Goal: Information Seeking & Learning: Learn about a topic

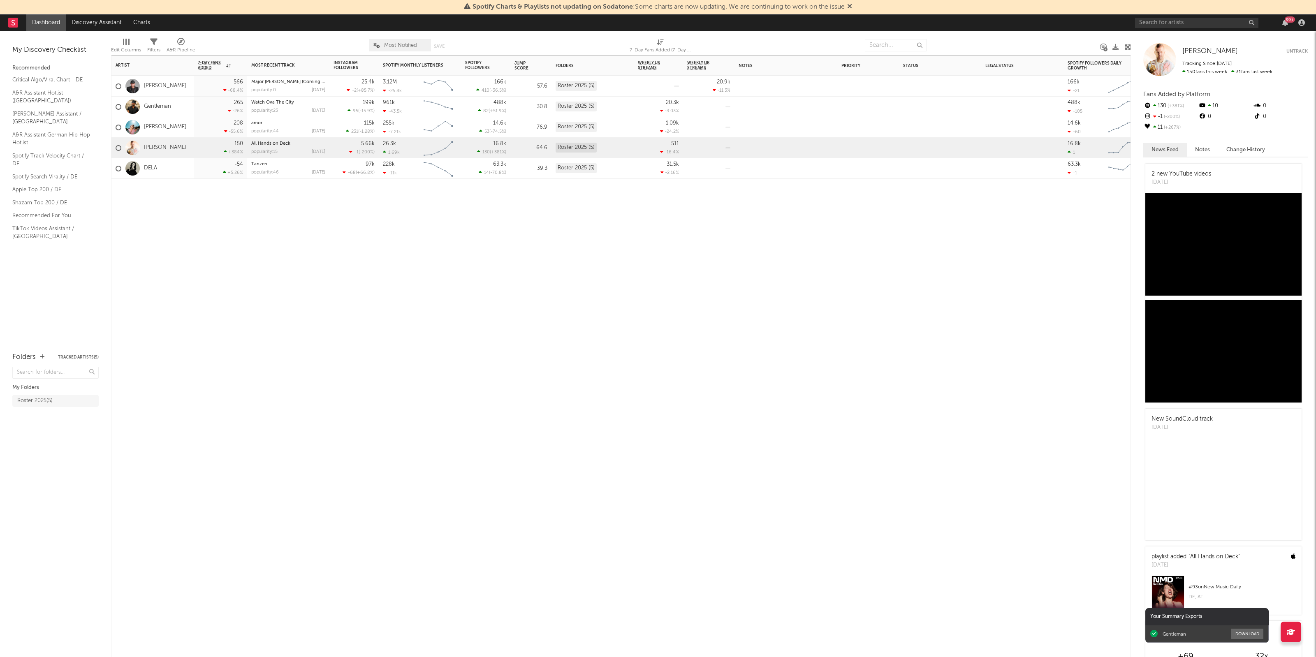
drag, startPoint x: 720, startPoint y: 315, endPoint x: 718, endPoint y: 325, distance: 10.6
click at [718, 325] on div "Artist Notifications 7-Day Fans Added WoW % Change Most Recent Track Popularity…" at bounding box center [621, 356] width 1020 height 601
drag, startPoint x: 260, startPoint y: 326, endPoint x: 252, endPoint y: 305, distance: 22.5
click at [261, 327] on div "Artist Notifications 7-Day Fans Added WoW % Change Most Recent Track Popularity…" at bounding box center [621, 356] width 1020 height 601
click at [150, 167] on link "DELA" at bounding box center [150, 168] width 13 height 7
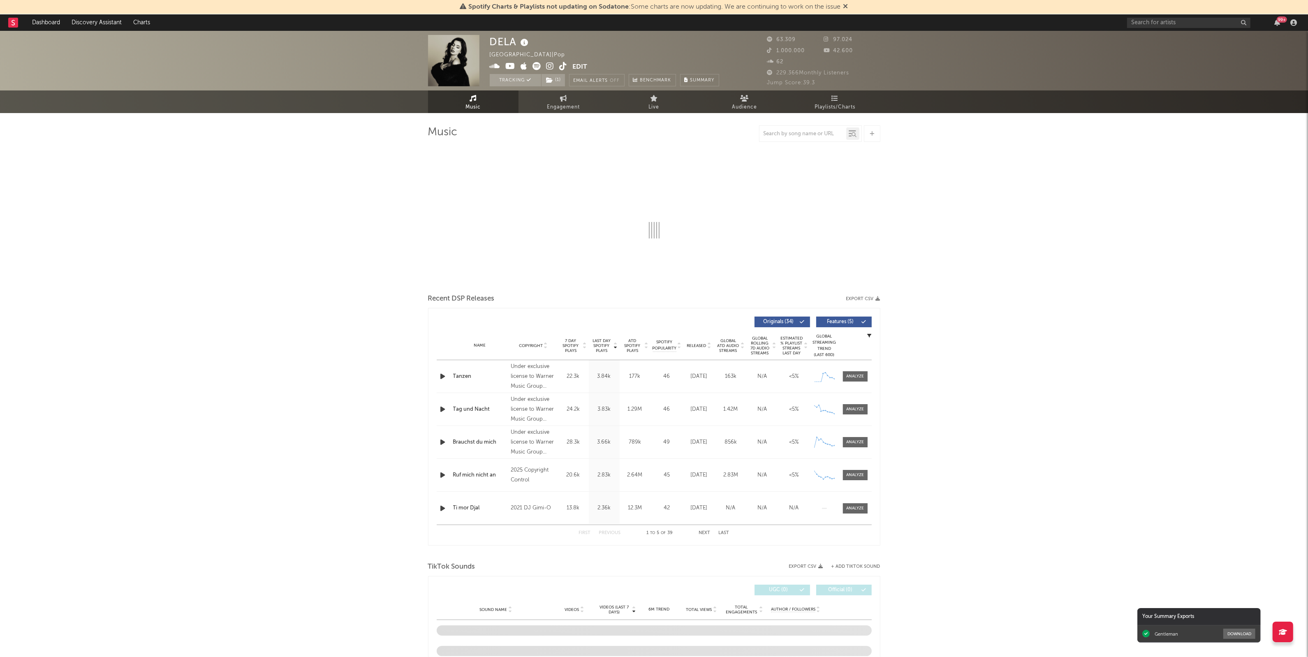
select select "6m"
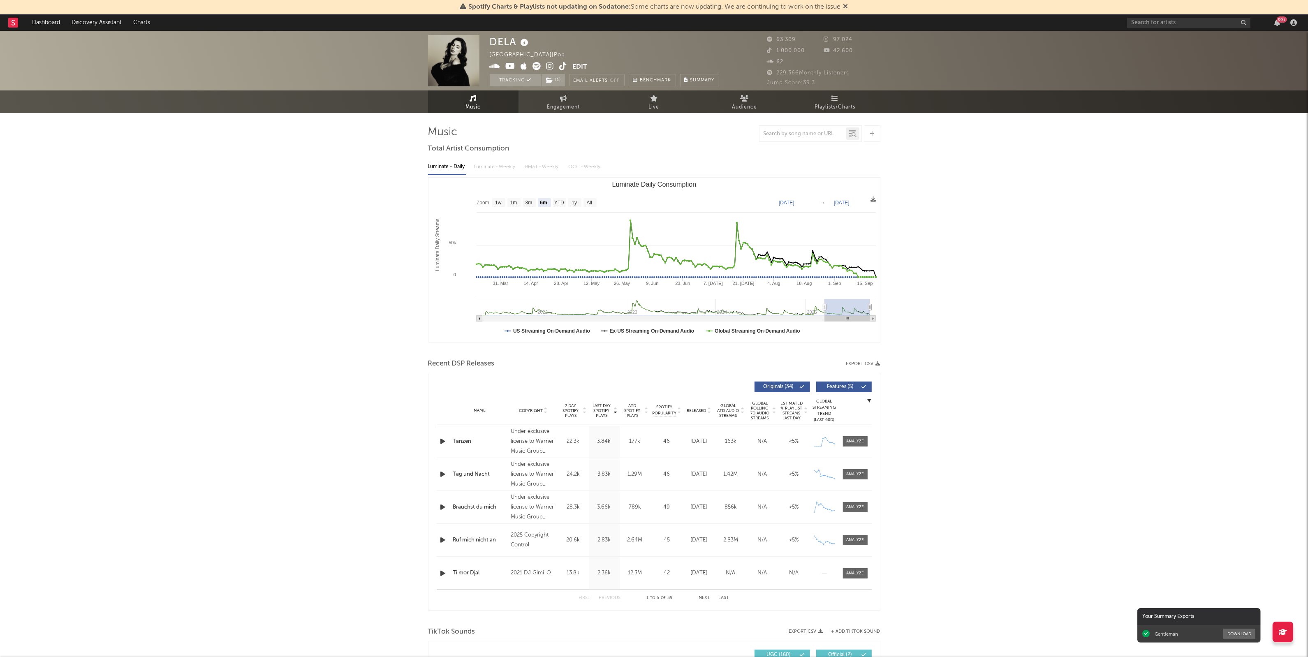
click at [930, 446] on div "DELA [GEOGRAPHIC_DATA] | Pop Edit Tracking ( 1 ) Email Alerts Off Benchmark Sum…" at bounding box center [654, 652] width 1308 height 1242
